Goal: Navigation & Orientation: Find specific page/section

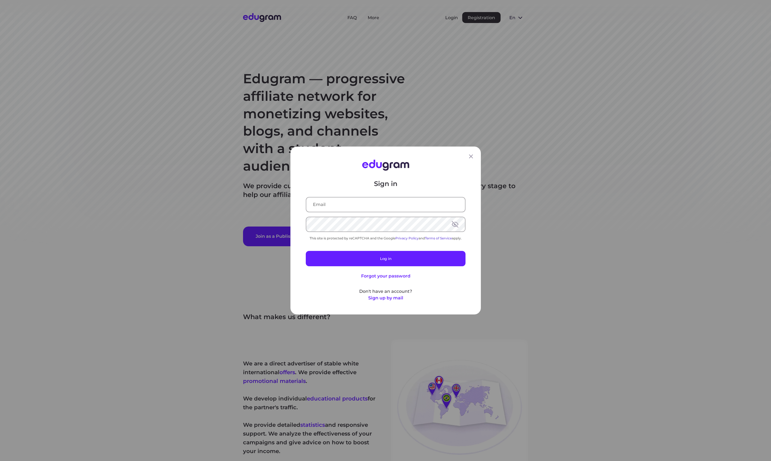
click at [476, 18] on div "Sign in This site is protected by reCAPTCHA and the Google Privacy Policy and T…" at bounding box center [385, 230] width 771 height 461
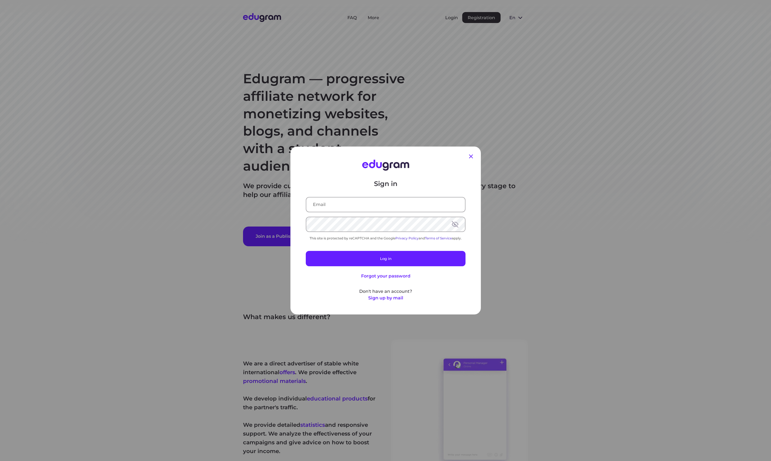
click at [471, 154] on icon at bounding box center [470, 156] width 7 height 7
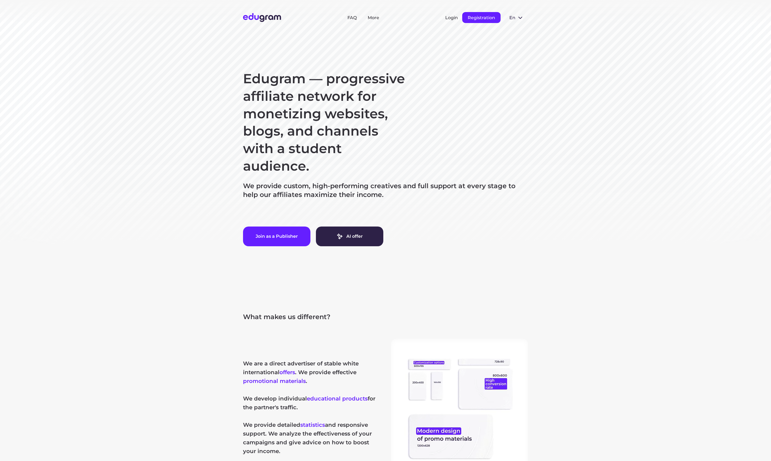
click at [483, 17] on button "Registration" at bounding box center [481, 17] width 38 height 11
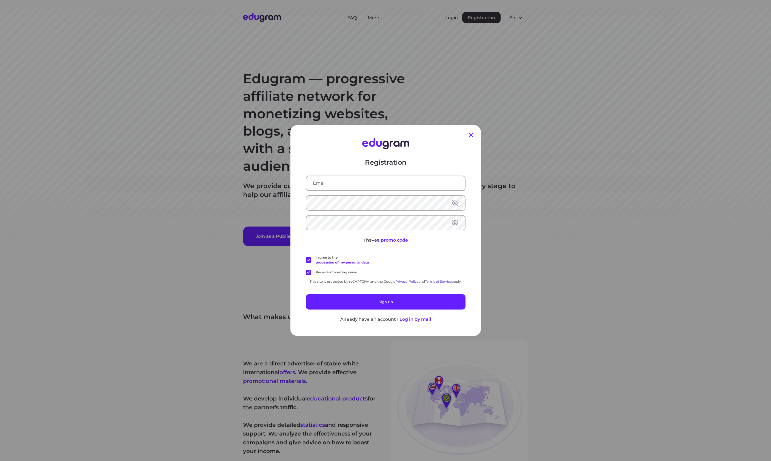
click at [471, 135] on icon at bounding box center [471, 135] width 4 height 4
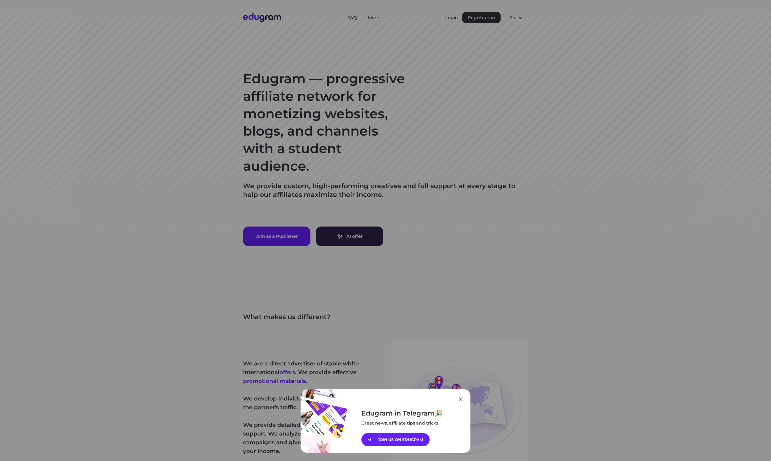
click at [461, 400] on icon at bounding box center [460, 399] width 4 height 4
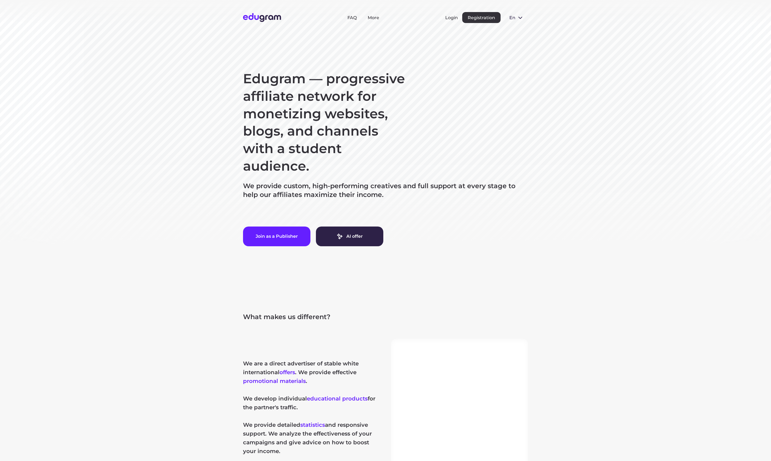
click at [699, 207] on section "Edugram — progressive affiliate network for monetizing websites, blogs, and cha…" at bounding box center [385, 140] width 771 height 281
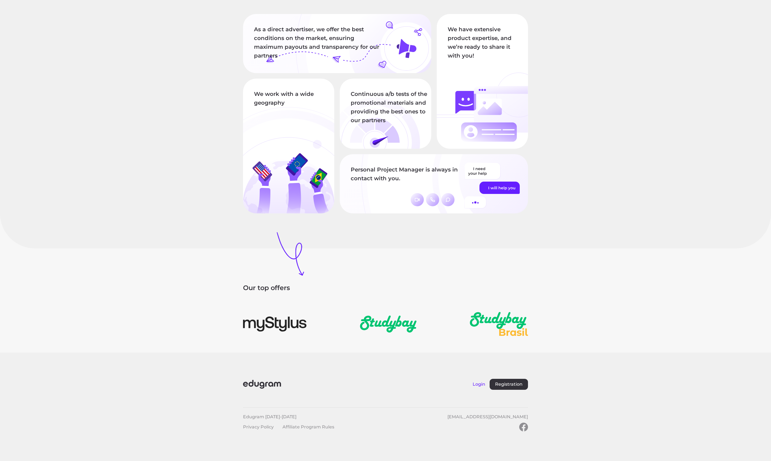
click at [481, 383] on button "Login" at bounding box center [478, 383] width 13 height 5
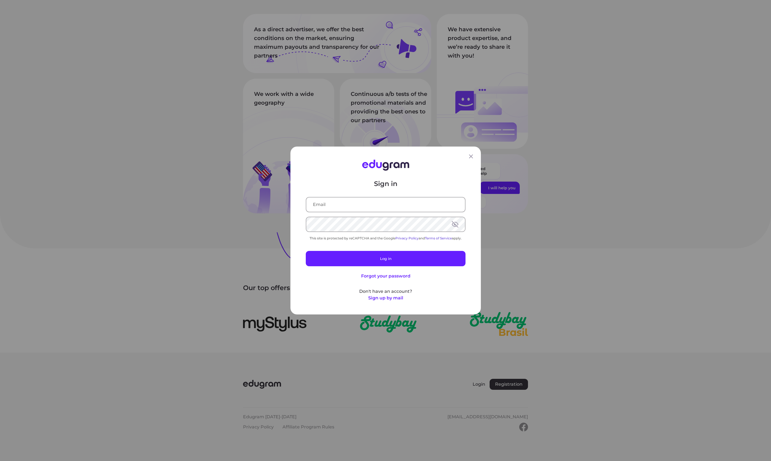
click at [613, 340] on div "Sign in This site is protected by reCAPTCHA and the Google Privacy Policy and T…" at bounding box center [385, 230] width 771 height 461
click at [471, 154] on icon at bounding box center [470, 156] width 7 height 7
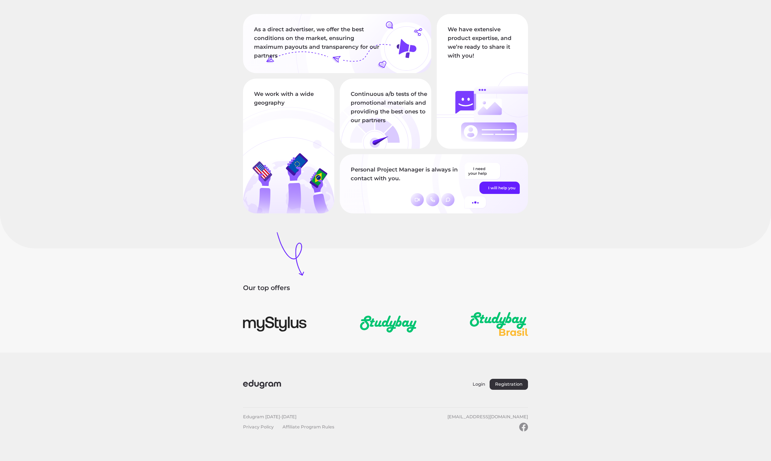
scroll to position [0, 0]
